Goal: Information Seeking & Learning: Learn about a topic

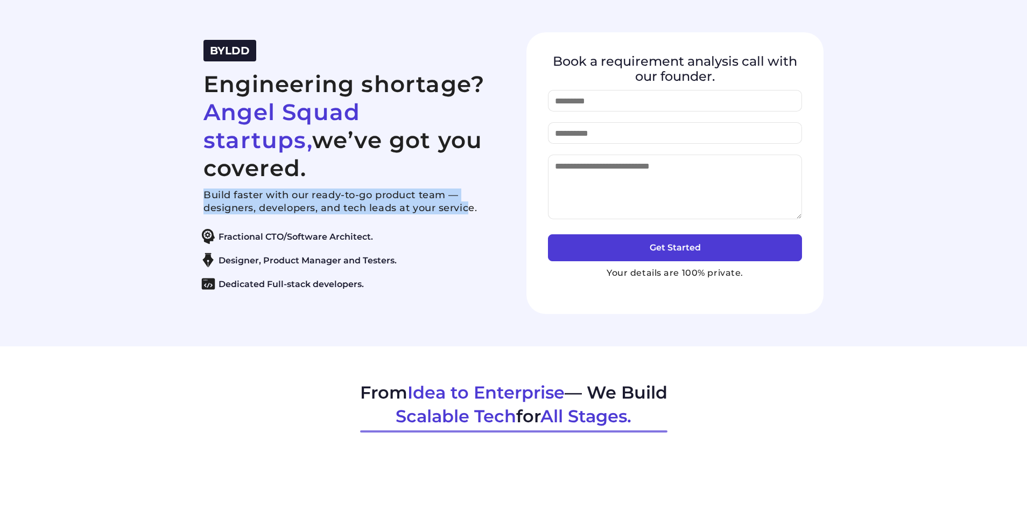
drag, startPoint x: 201, startPoint y: 180, endPoint x: 468, endPoint y: 197, distance: 266.9
click at [468, 197] on div "BYLDD Engineering shortage? Angel Squad startups, we’ve got you covered. Build …" at bounding box center [514, 172] width 646 height 281
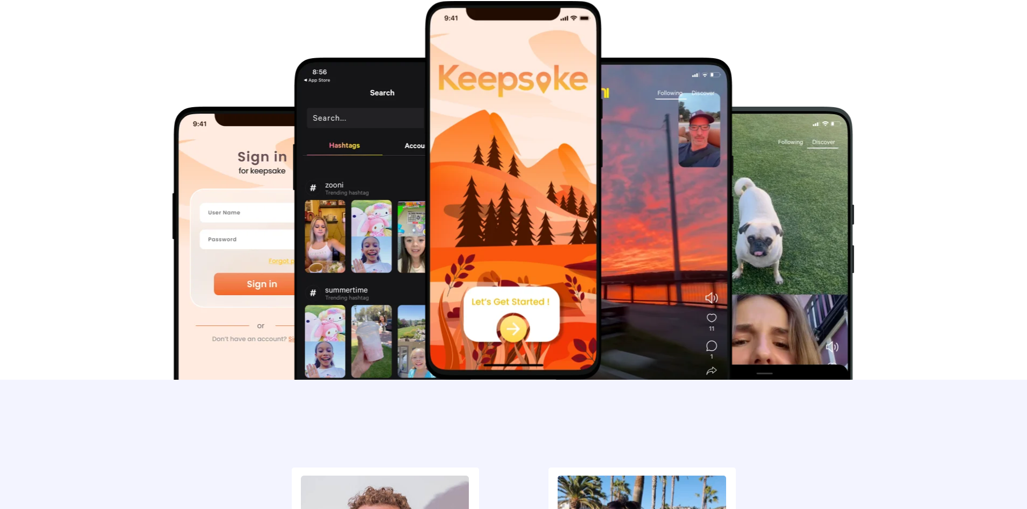
scroll to position [538, 0]
click at [671, 160] on img at bounding box center [643, 246] width 179 height 379
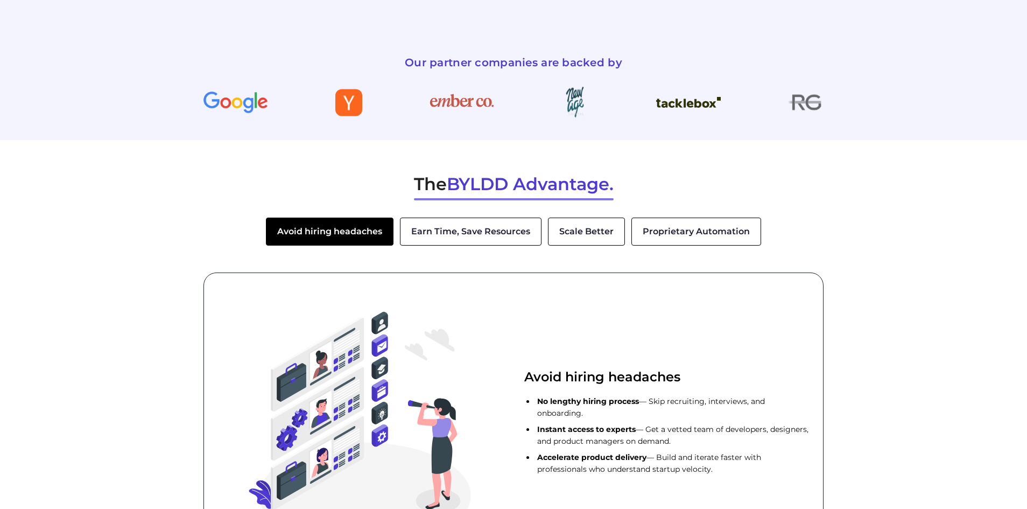
scroll to position [1561, 0]
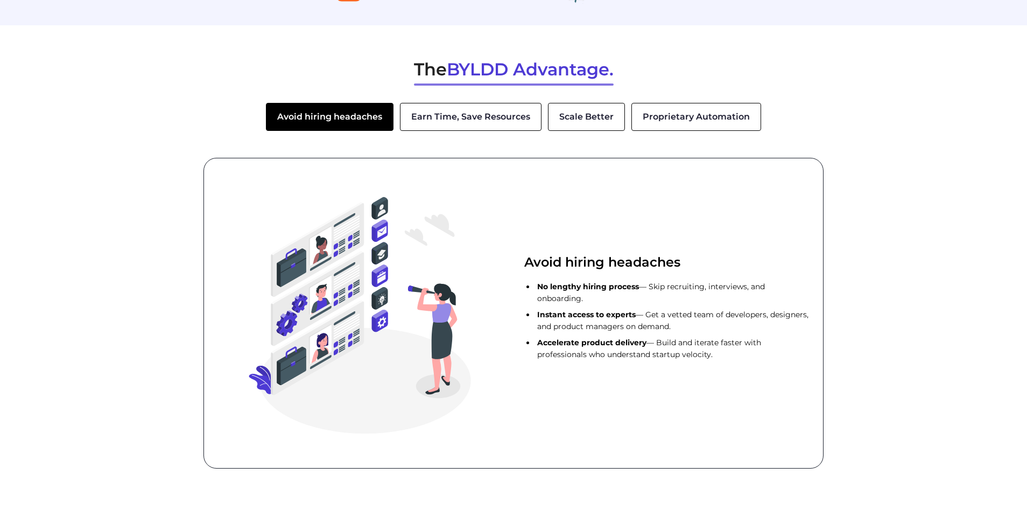
click at [491, 112] on button "Earn Time, Save Resources" at bounding box center [471, 117] width 142 height 28
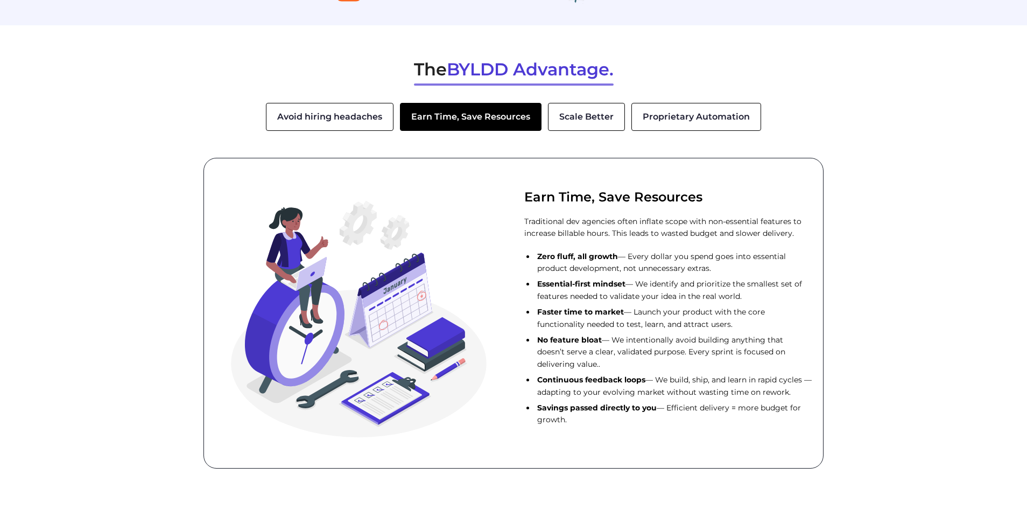
drag, startPoint x: 531, startPoint y: 312, endPoint x: 780, endPoint y: 323, distance: 248.9
click at [780, 323] on ul "Zero fluff, all growth — Every dollar you spend goes into essential product dev…" at bounding box center [668, 337] width 288 height 175
click at [780, 323] on li "Faster time to market — Launch your product with the core functionality needed …" at bounding box center [673, 318] width 277 height 24
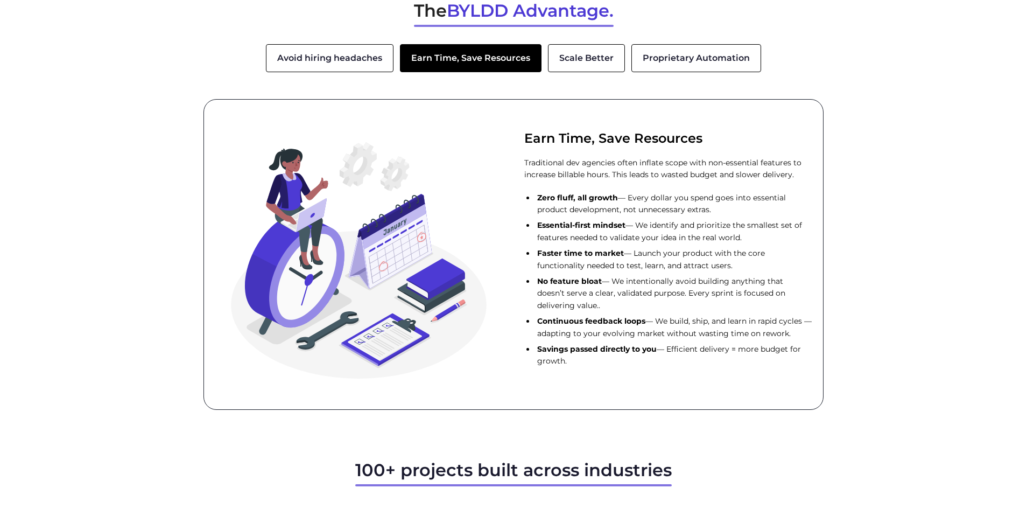
scroll to position [1614, 0]
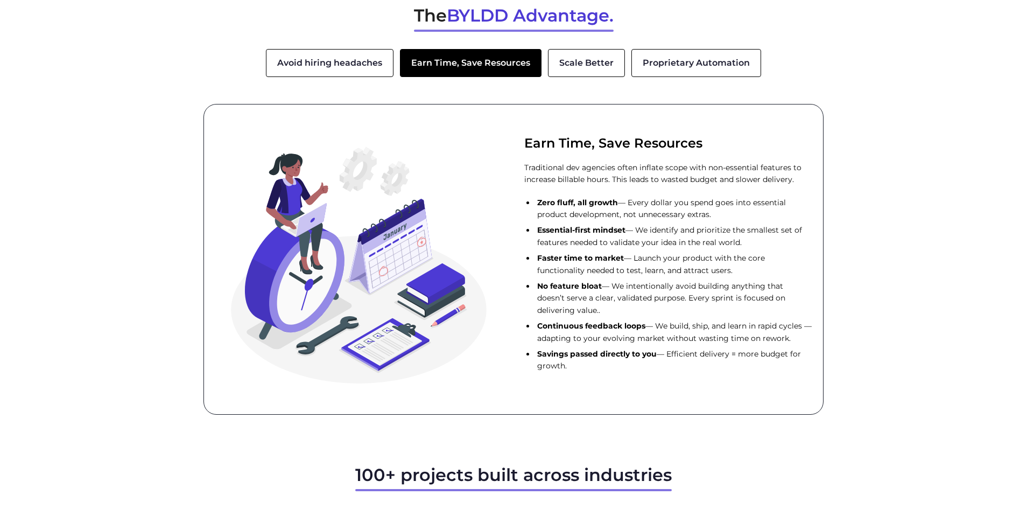
click at [606, 64] on button "Scale Better" at bounding box center [586, 63] width 77 height 28
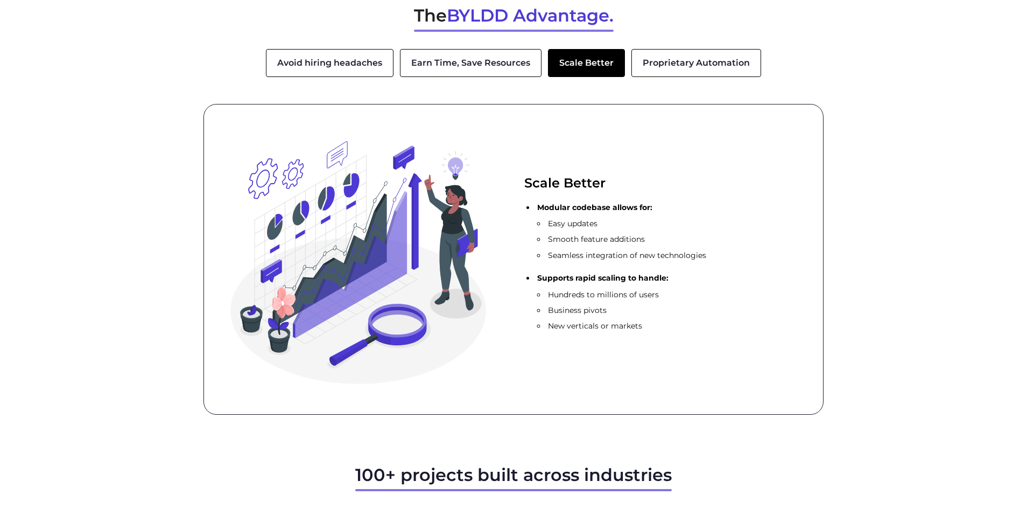
click at [695, 53] on button "Proprietary Automation" at bounding box center [696, 63] width 130 height 28
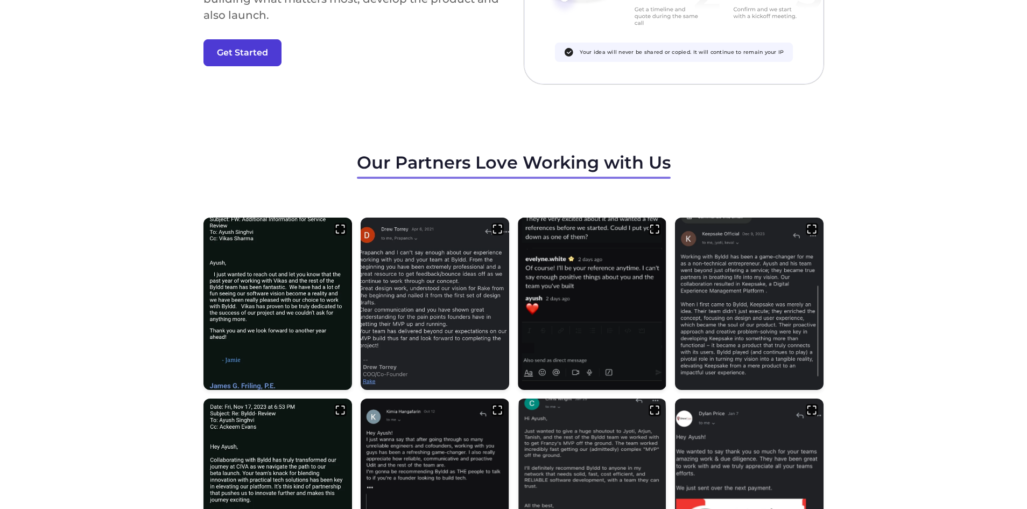
scroll to position [3175, 0]
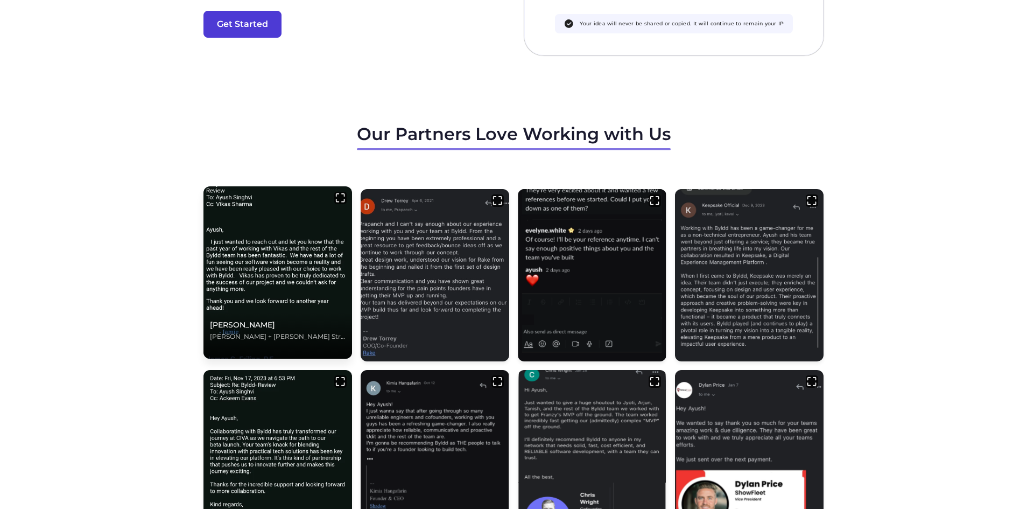
click at [280, 210] on img at bounding box center [278, 272] width 156 height 181
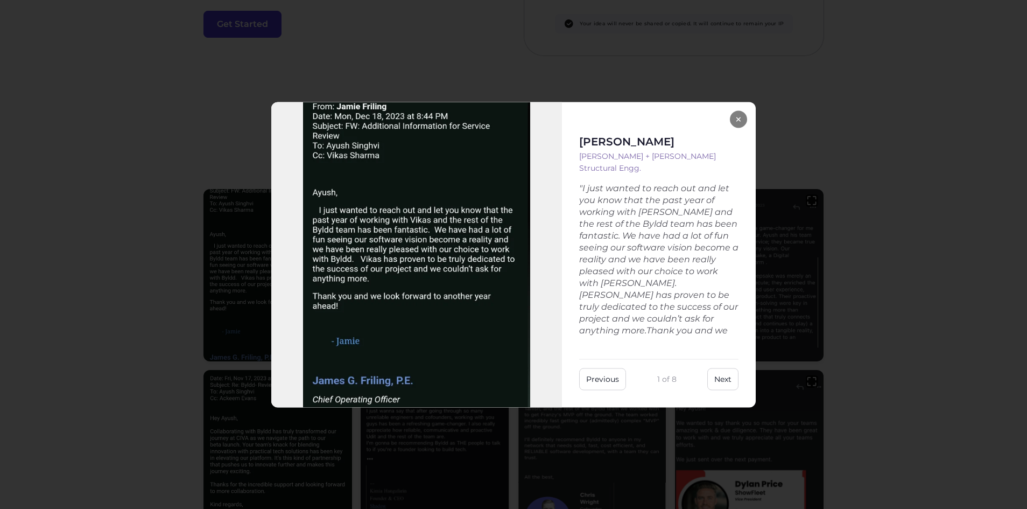
click at [743, 120] on button "×" at bounding box center [738, 118] width 17 height 17
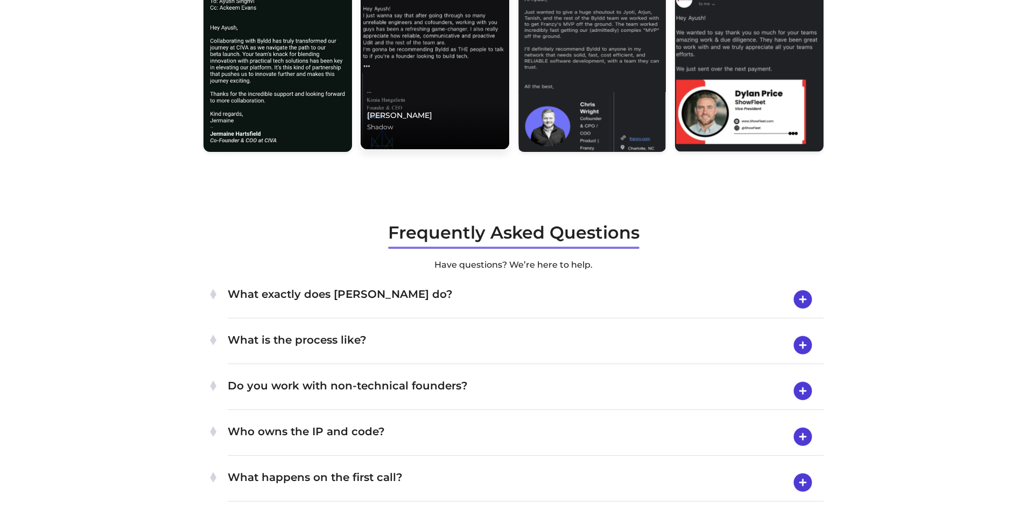
scroll to position [3713, 0]
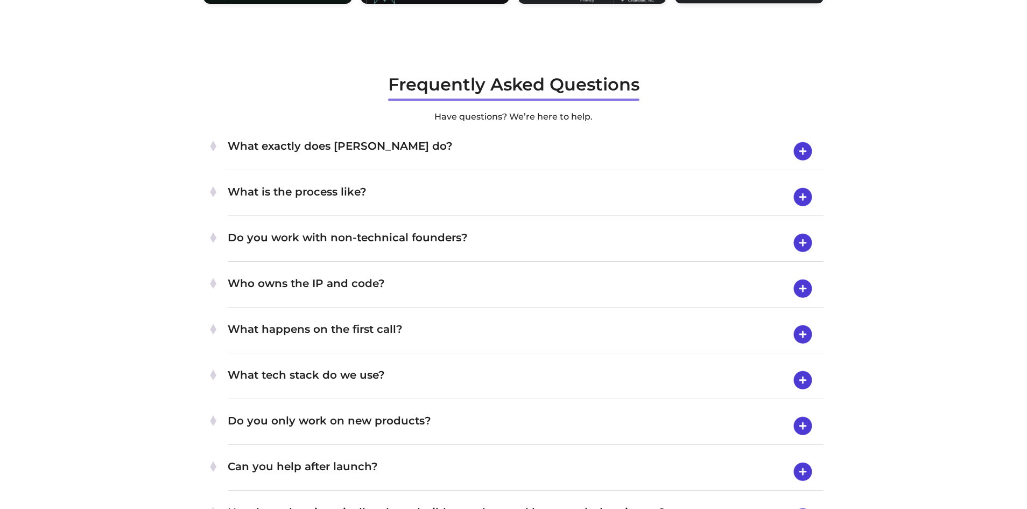
click at [325, 153] on h4 "What exactly does [PERSON_NAME] do?" at bounding box center [526, 151] width 596 height 28
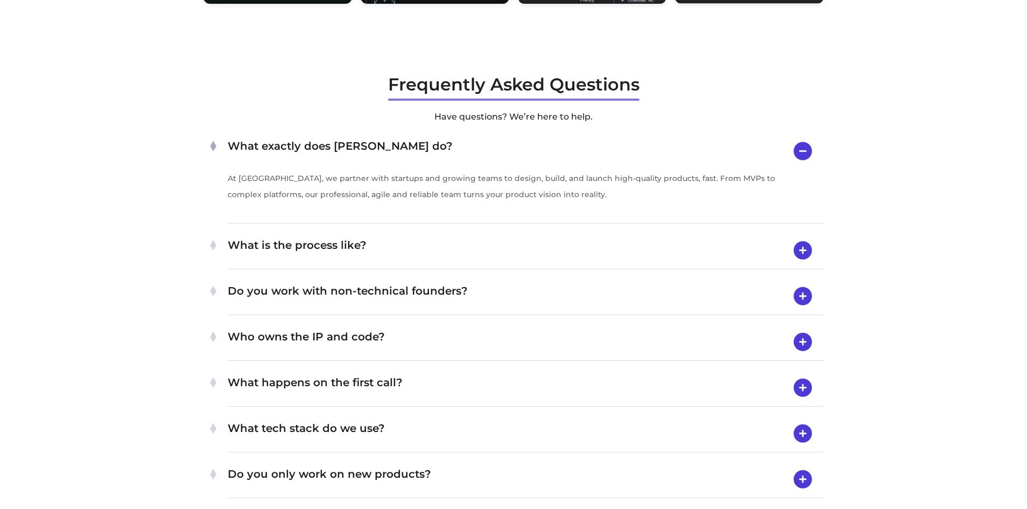
click at [331, 256] on h4 "What is the process like?" at bounding box center [526, 250] width 596 height 28
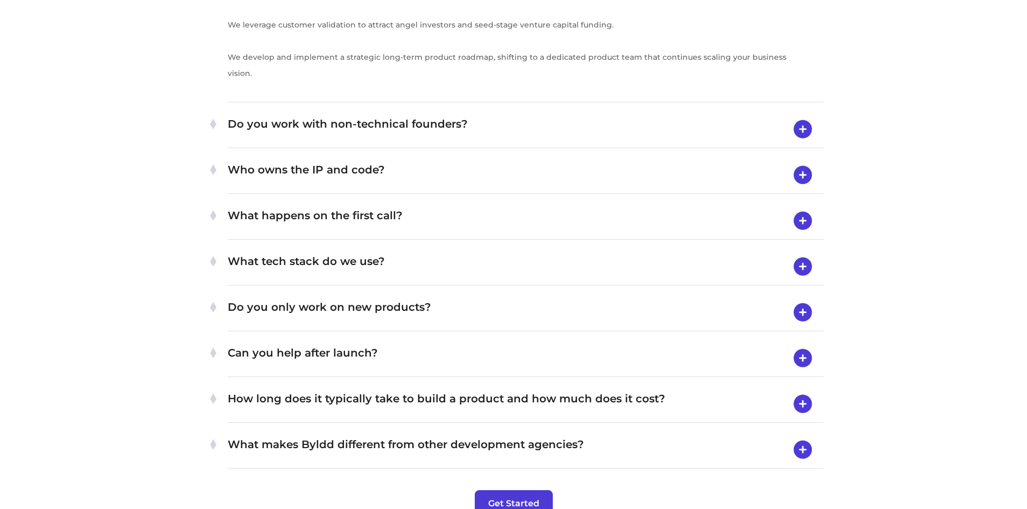
click at [379, 131] on h4 "Do you work with non-technical founders?" at bounding box center [526, 129] width 596 height 28
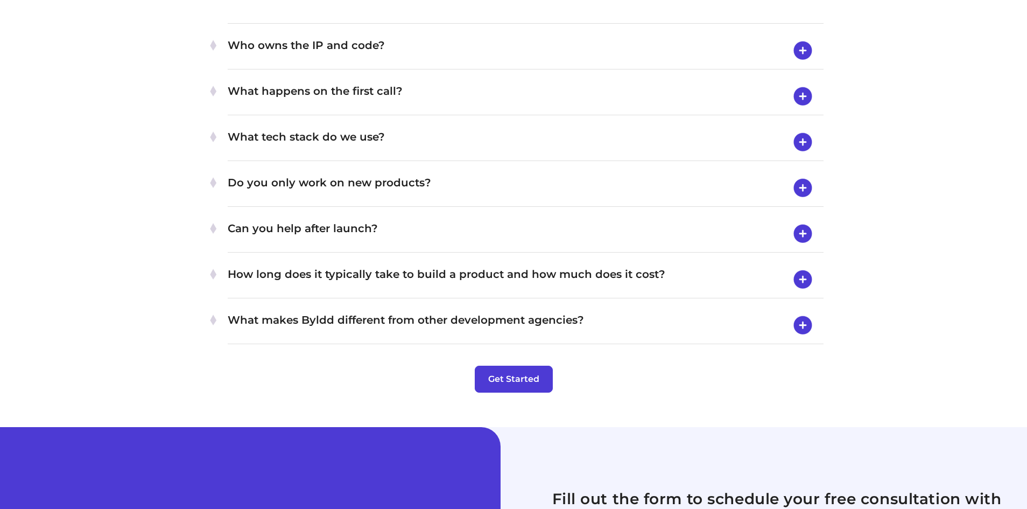
scroll to position [3922, 0]
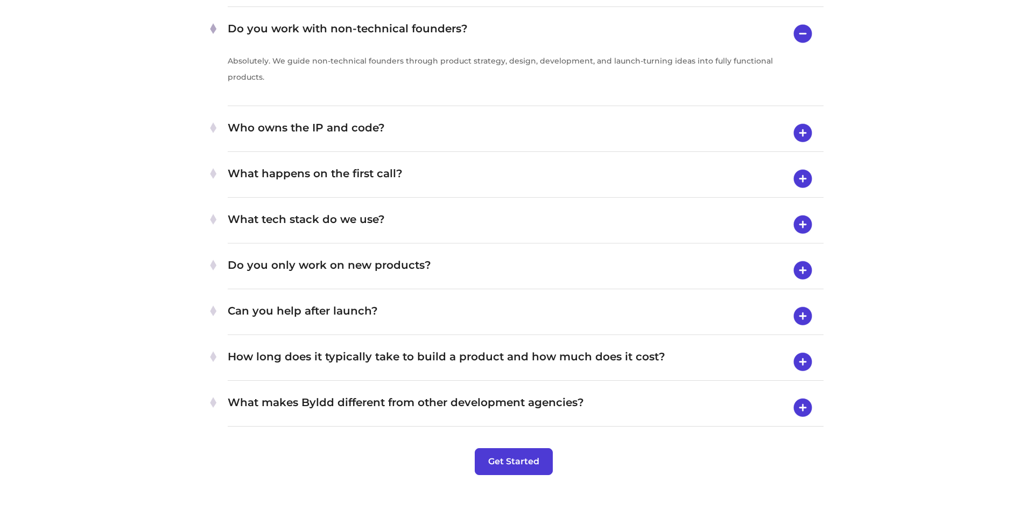
click at [363, 134] on h4 "Who owns the IP and code?" at bounding box center [526, 133] width 596 height 28
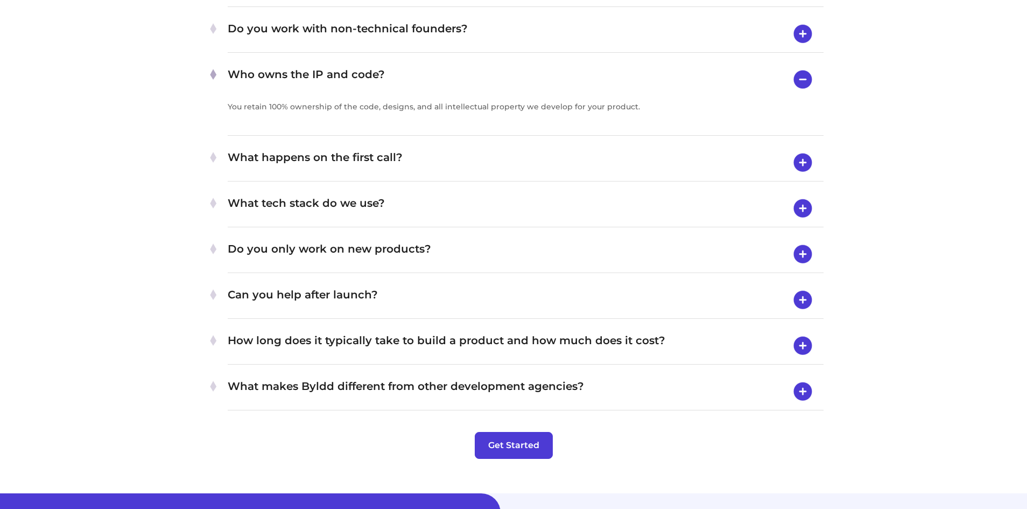
click at [491, 157] on h4 "What happens on the first call?" at bounding box center [526, 163] width 596 height 28
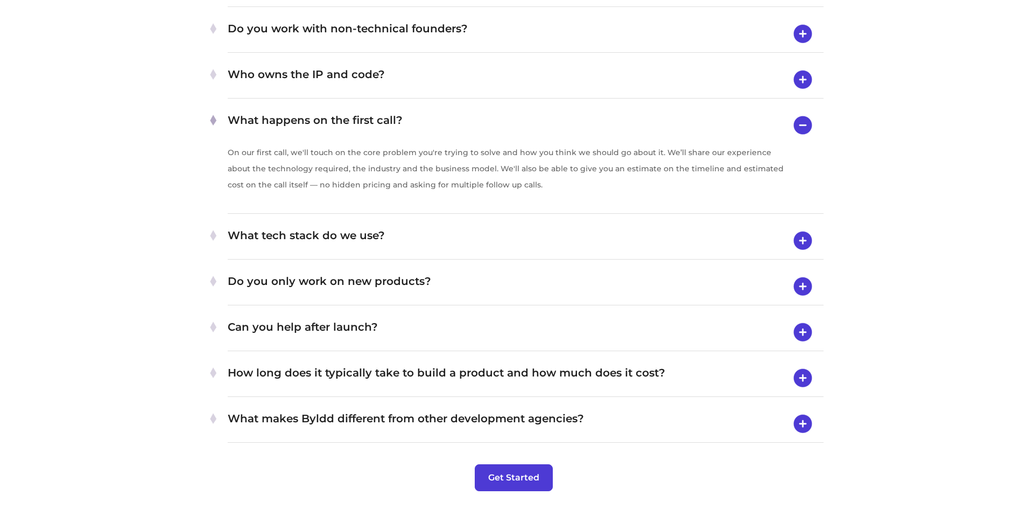
click at [439, 238] on h4 "What tech stack do we use?" at bounding box center [526, 241] width 596 height 28
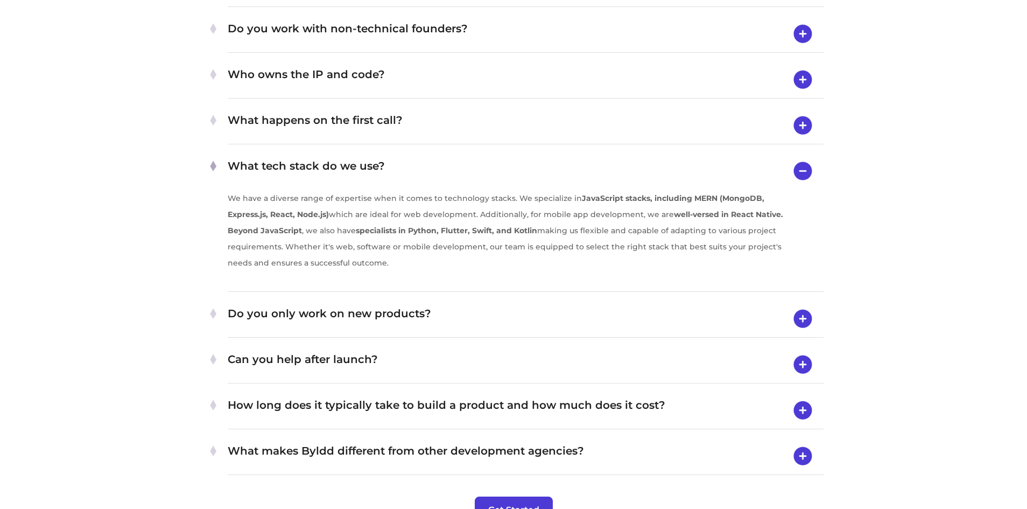
click at [421, 320] on h4 "Do you only work on new products?" at bounding box center [526, 319] width 596 height 28
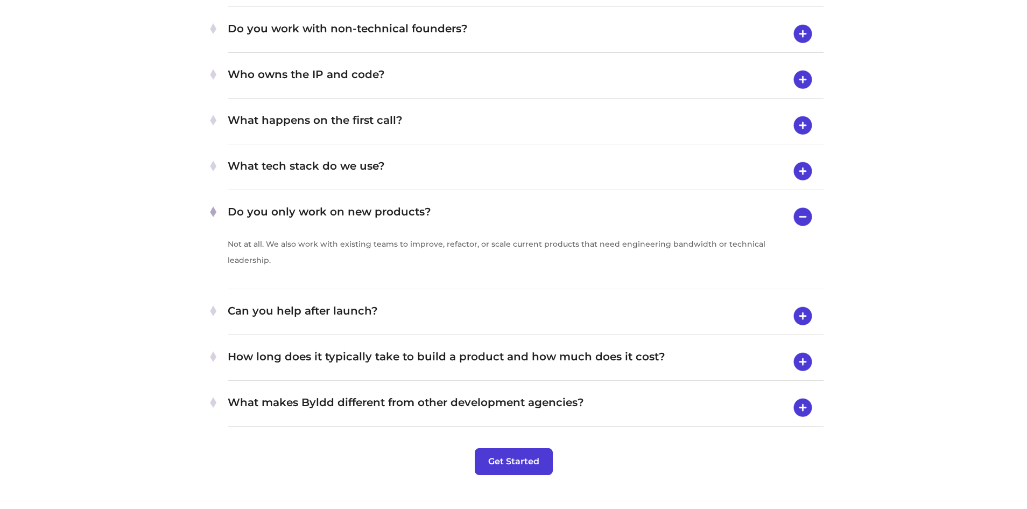
click at [397, 307] on h4 "Can you help after launch?" at bounding box center [526, 316] width 596 height 28
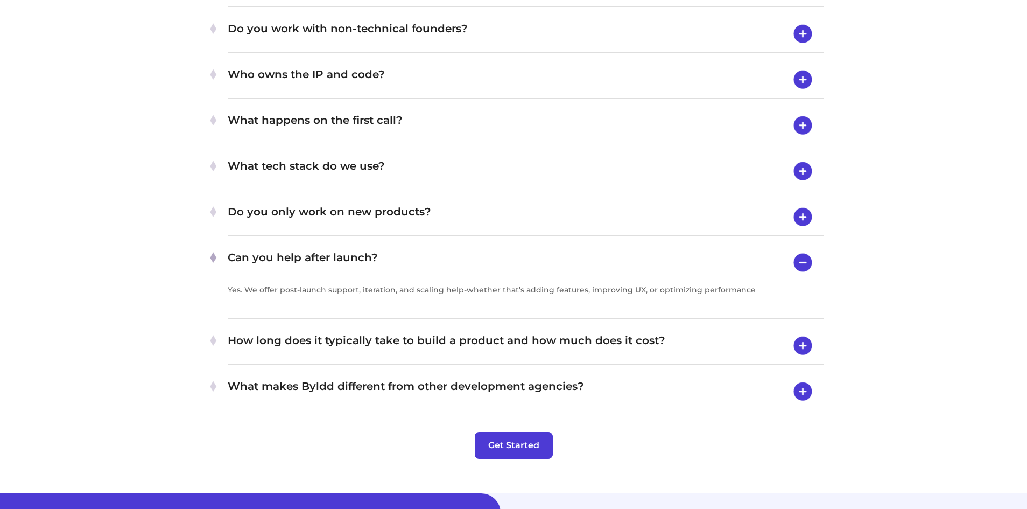
click at [685, 350] on h4 "How long does it typically take to build a product and how much does it cost?" at bounding box center [526, 346] width 596 height 28
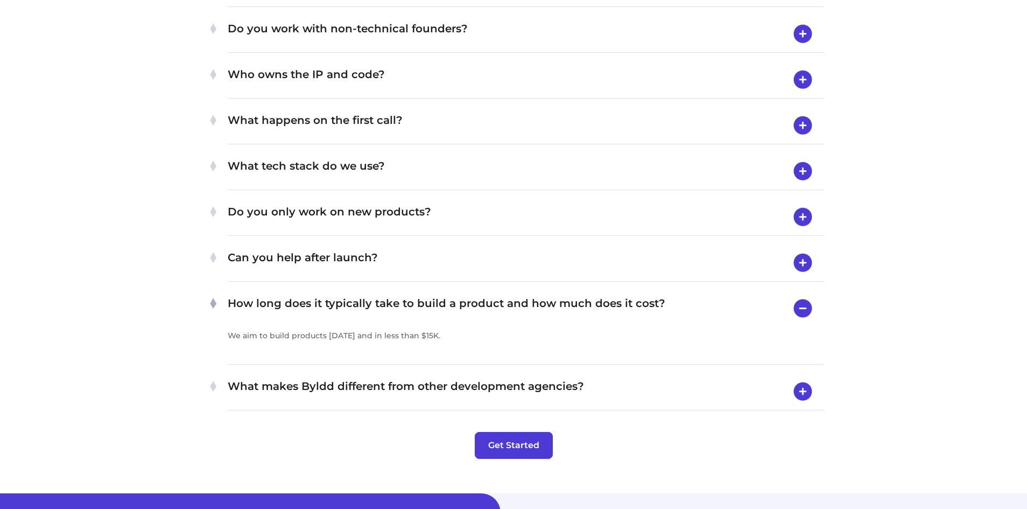
click at [302, 387] on h4 "What makes Byldd different from other development agencies?" at bounding box center [526, 391] width 596 height 28
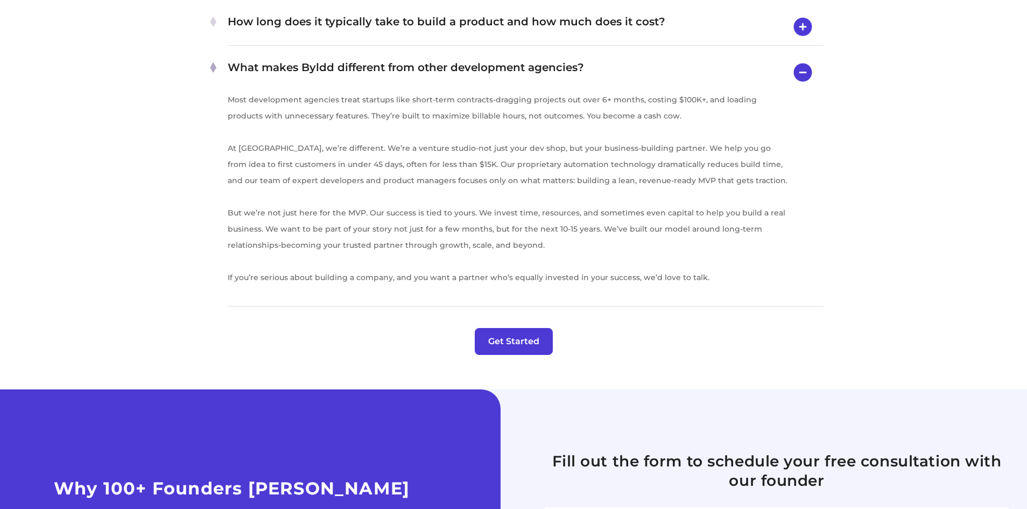
scroll to position [3976, 0]
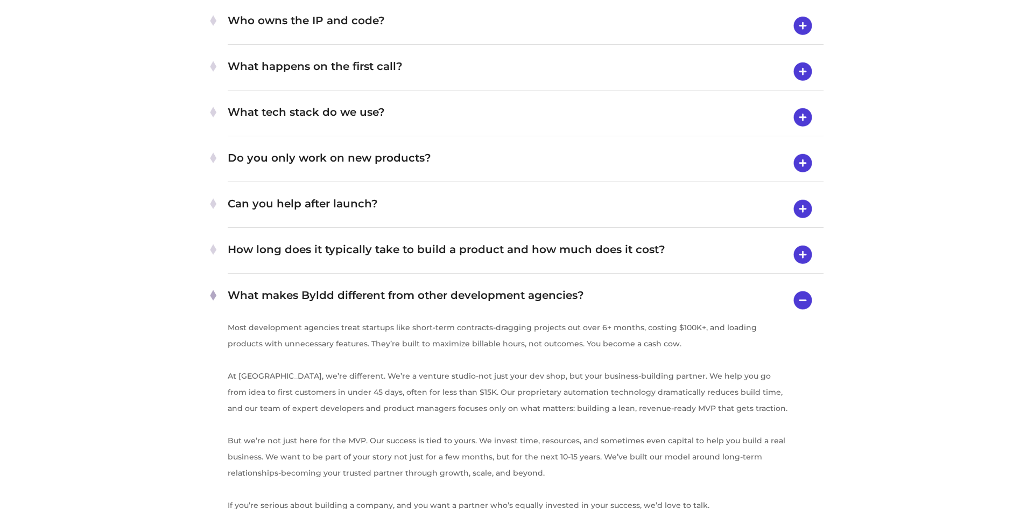
click at [452, 69] on h4 "What happens on the first call?" at bounding box center [526, 72] width 596 height 28
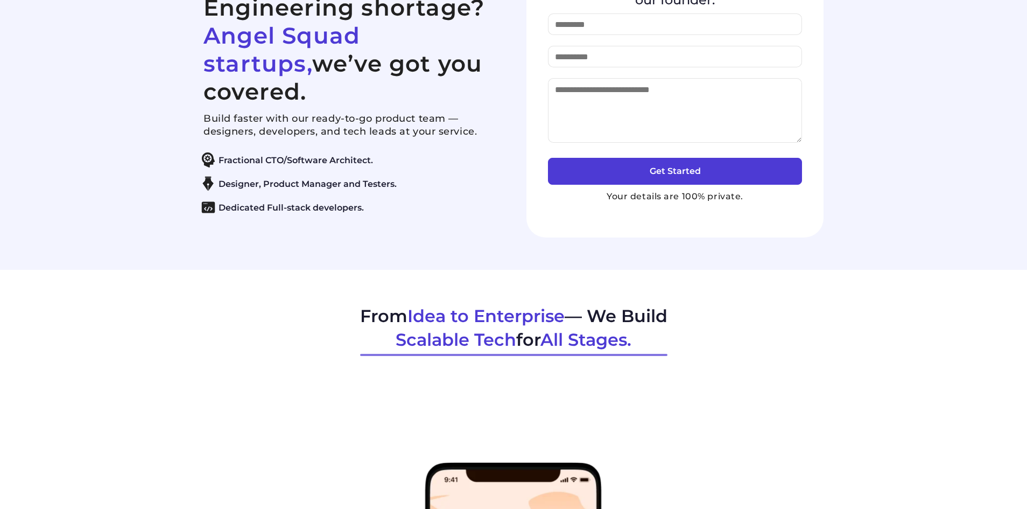
scroll to position [0, 0]
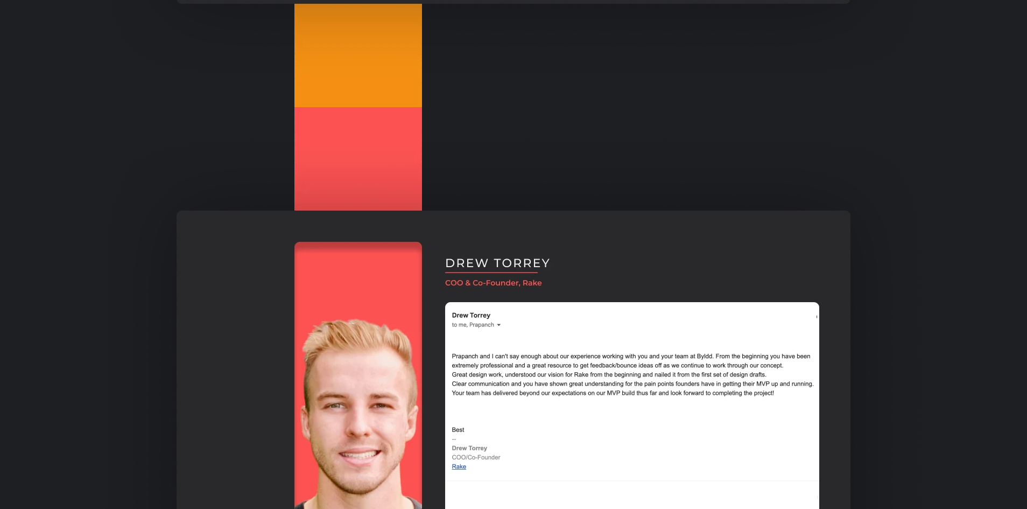
scroll to position [1399, 0]
